Goal: Task Accomplishment & Management: Use online tool/utility

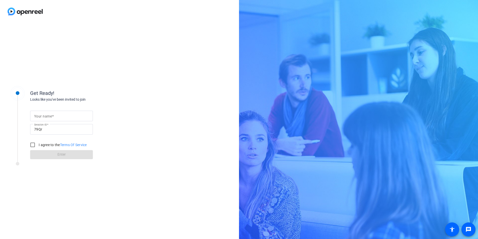
click at [83, 118] on input "Your name" at bounding box center [61, 116] width 55 height 6
type input "Lia"
click at [34, 144] on input "I agree to the Terms Of Service" at bounding box center [33, 145] width 10 height 10
checkbox input "true"
click at [48, 156] on span at bounding box center [61, 155] width 63 height 12
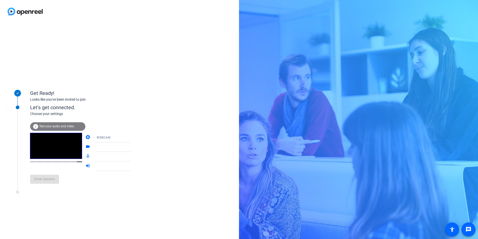
click at [65, 127] on span "Test your audio and video" at bounding box center [56, 126] width 35 height 4
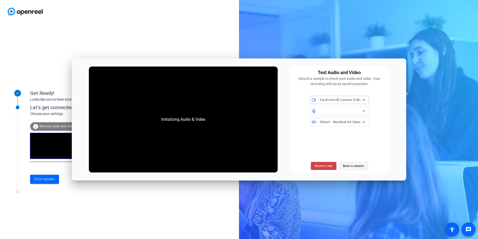
click at [339, 161] on span at bounding box center [353, 166] width 29 height 12
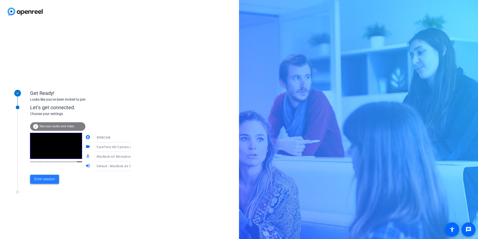
click at [48, 178] on span "Enter session" at bounding box center [44, 178] width 21 height 5
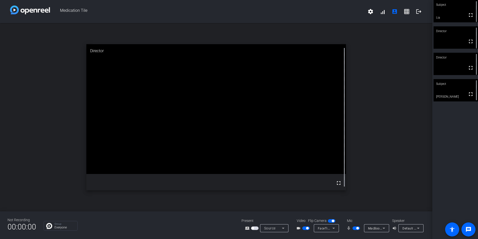
click at [446, 90] on video at bounding box center [455, 90] width 44 height 22
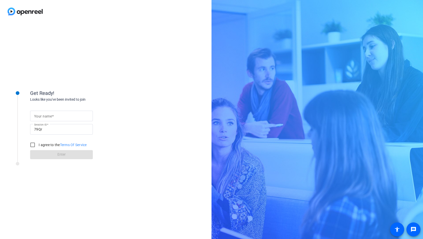
click at [72, 116] on input "Your name" at bounding box center [61, 116] width 55 height 6
type input "lia"
click at [31, 143] on input "I agree to the Terms Of Service" at bounding box center [33, 145] width 10 height 10
checkbox input "true"
click at [44, 157] on span at bounding box center [61, 155] width 63 height 12
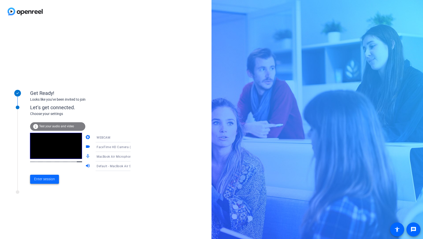
click at [53, 176] on span at bounding box center [44, 179] width 29 height 12
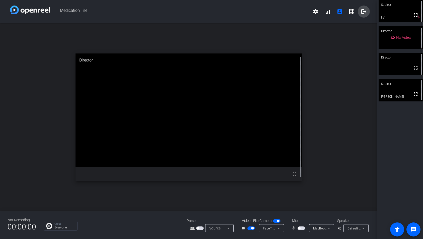
click at [366, 11] on mat-icon "logout" at bounding box center [364, 12] width 6 height 6
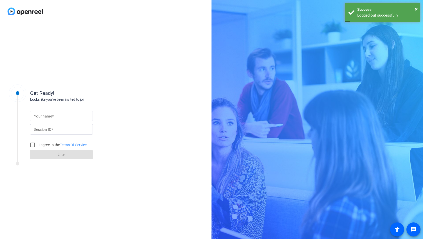
click at [46, 114] on mat-label "Your name" at bounding box center [43, 116] width 18 height 4
click at [46, 114] on input "Your name" at bounding box center [61, 116] width 55 height 6
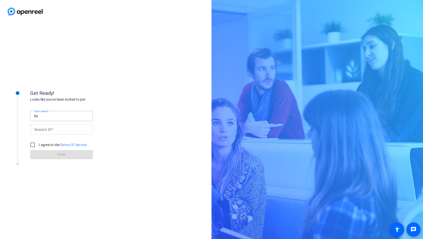
type input "lia"
click at [45, 129] on mat-label "Session ID" at bounding box center [42, 129] width 17 height 4
click at [45, 129] on input "Session ID" at bounding box center [61, 129] width 55 height 6
click at [62, 115] on input "Your name" at bounding box center [61, 116] width 55 height 6
type input "Lia"
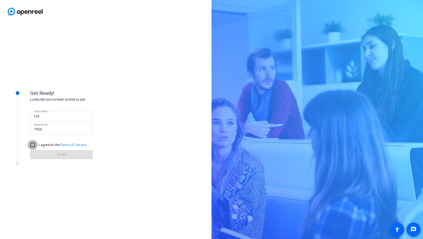
click at [34, 142] on input "I agree to the Terms Of Service" at bounding box center [33, 145] width 10 height 10
checkbox input "true"
click at [45, 154] on span at bounding box center [61, 155] width 63 height 12
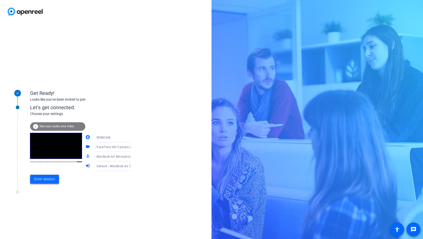
click at [51, 178] on span "Enter session" at bounding box center [44, 178] width 21 height 5
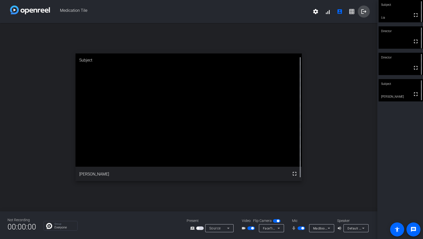
click at [363, 11] on mat-icon "logout" at bounding box center [364, 12] width 6 height 6
